Goal: Transaction & Acquisition: Purchase product/service

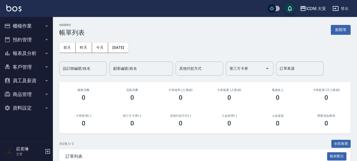
click at [24, 26] on button "櫃檯作業" at bounding box center [26, 26] width 49 height 14
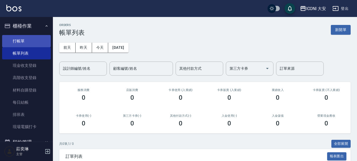
click at [38, 39] on link "打帳單" at bounding box center [26, 41] width 49 height 12
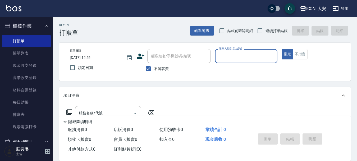
click at [153, 67] on input "不留客資" at bounding box center [148, 68] width 11 height 11
checkbox input "false"
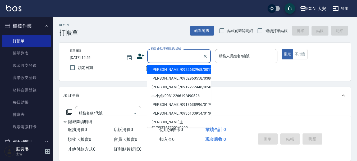
click at [164, 58] on div "顧客姓名/手機號碼/編號 顧客姓名/手機號碼/編號" at bounding box center [178, 56] width 63 height 14
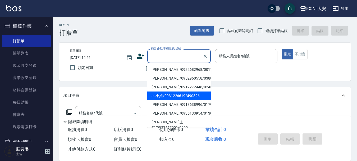
click at [174, 96] on li "su小姐/0931226619/490826" at bounding box center [178, 95] width 63 height 9
type input "su小姐/0931226619/490826"
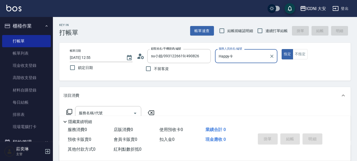
type input "Happy-9"
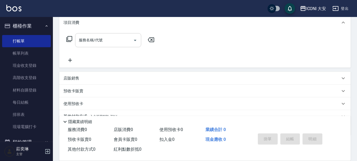
scroll to position [72, 0]
click at [109, 43] on input "服務名稱/代號" at bounding box center [104, 41] width 53 height 9
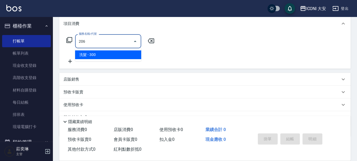
click at [126, 57] on span "洗髮 - 300" at bounding box center [108, 54] width 66 height 9
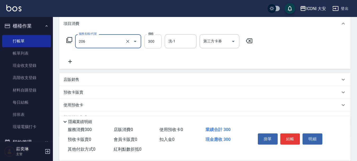
click at [153, 42] on input "300" at bounding box center [152, 41] width 17 height 14
type input "洗髮(206)"
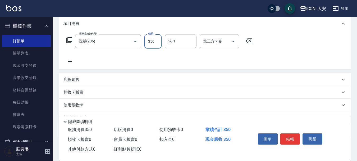
type input "350"
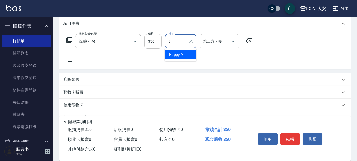
type input "Happy-9"
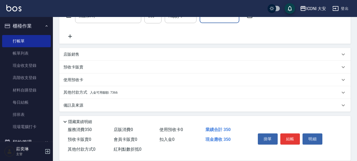
scroll to position [98, 0]
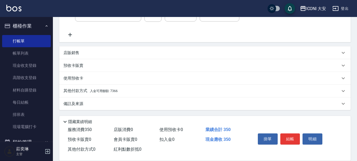
click at [77, 52] on p "店販銷售" at bounding box center [71, 53] width 16 height 6
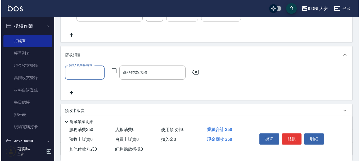
scroll to position [0, 0]
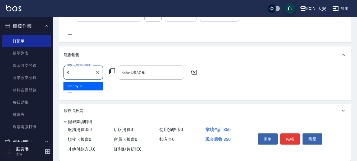
type input "Happy-9"
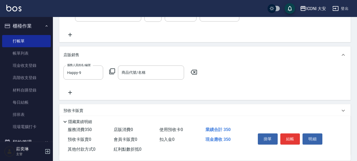
click at [113, 72] on icon at bounding box center [112, 71] width 6 height 6
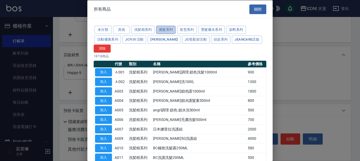
click at [163, 28] on button "護髮系列" at bounding box center [166, 30] width 20 height 8
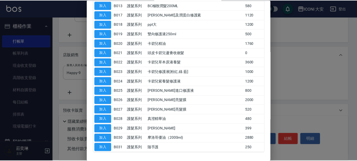
scroll to position [172, 0]
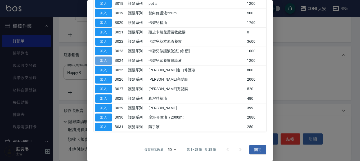
click at [100, 62] on button "加入" at bounding box center [103, 61] width 17 height 8
type input "卡碧兒紫養髮修護液"
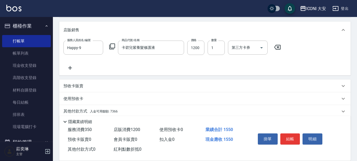
scroll to position [144, 0]
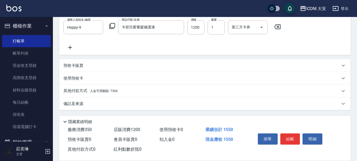
click at [109, 91] on span "入金可用餘額: 7366" at bounding box center [104, 91] width 28 height 4
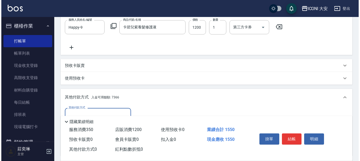
scroll to position [206, 0]
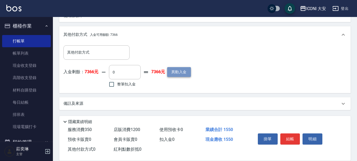
click at [180, 74] on button "異動入金" at bounding box center [179, 72] width 24 height 10
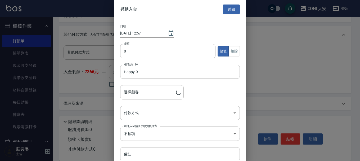
type input "su小姐/0931226619/490826"
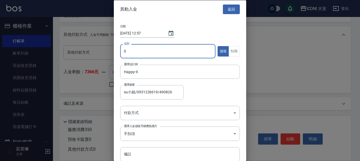
click at [141, 52] on input "0" at bounding box center [167, 51] width 95 height 14
type input "6000"
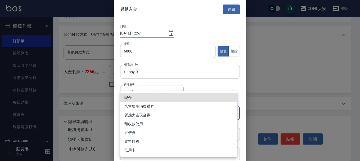
click at [144, 99] on li "現金" at bounding box center [178, 97] width 117 height 9
type input "現金"
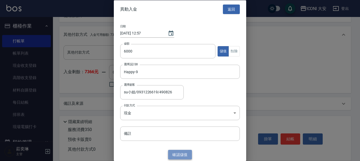
click at [175, 152] on button "確認 儲值" at bounding box center [180, 154] width 24 height 10
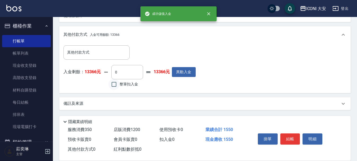
click at [112, 85] on input "整筆扣入金" at bounding box center [113, 84] width 11 height 11
checkbox input "true"
type input "1550"
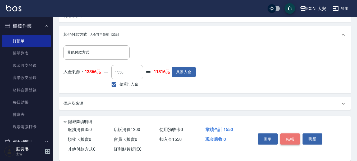
click at [289, 137] on button "結帳" at bounding box center [290, 138] width 20 height 11
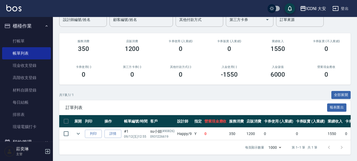
scroll to position [53, 0]
